Goal: Information Seeking & Learning: Learn about a topic

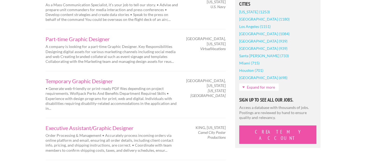
scroll to position [447, 0]
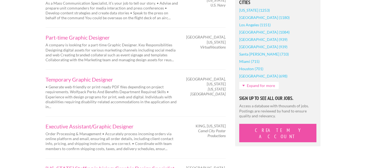
click at [259, 85] on link "Expand for more" at bounding box center [259, 85] width 40 height 7
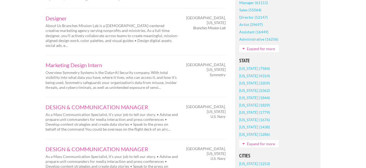
scroll to position [286, 0]
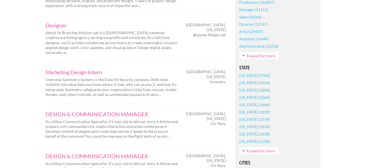
click at [264, 150] on link "Expand for more" at bounding box center [259, 150] width 40 height 7
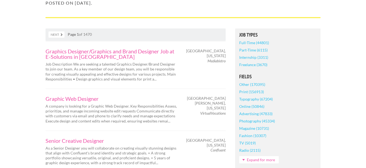
scroll to position [79, 0]
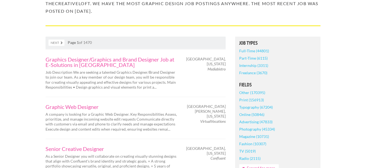
click at [254, 74] on link "Freelance (3670)" at bounding box center [253, 72] width 28 height 7
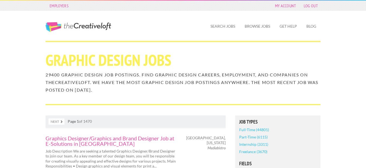
scroll to position [0, 0]
click at [223, 29] on link "Search Jobs" at bounding box center [222, 26] width 33 height 12
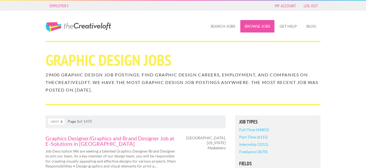
click at [262, 26] on link "Browse Jobs" at bounding box center [257, 26] width 34 height 12
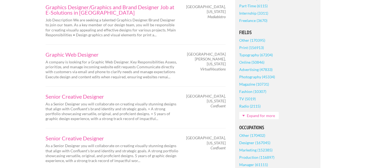
scroll to position [131, 0]
click at [247, 116] on link "Expand for more" at bounding box center [259, 115] width 40 height 7
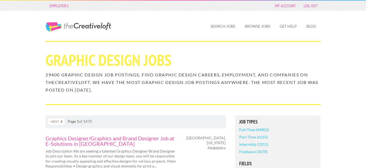
scroll to position [0, 0]
